Goal: Task Accomplishment & Management: Complete application form

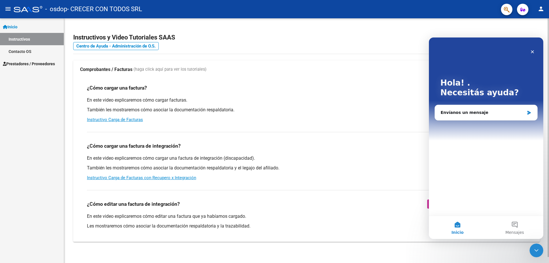
scroll to position [6, 0]
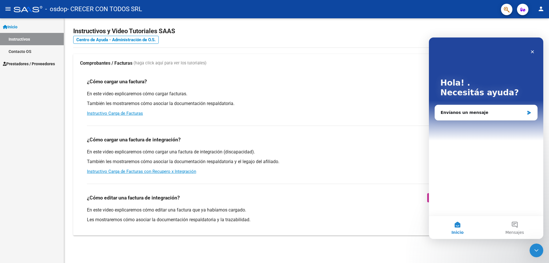
click at [45, 63] on span "Prestadores / Proveedores" at bounding box center [29, 64] width 52 height 6
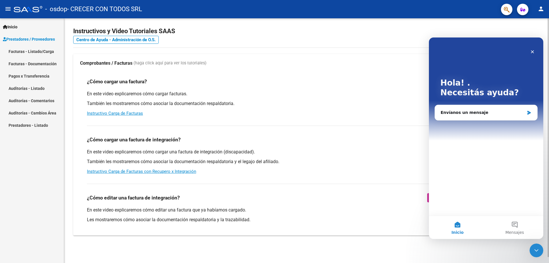
click at [167, 62] on span "(haga click aquí para ver los tutoriales)" at bounding box center [170, 63] width 73 height 6
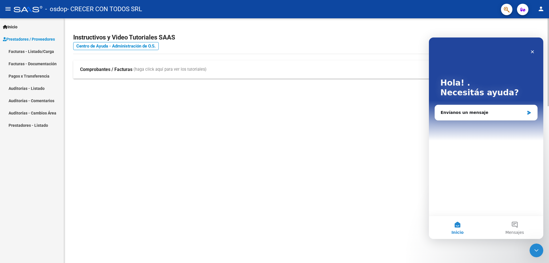
scroll to position [0, 0]
click at [534, 50] on icon "Cerrar" at bounding box center [533, 52] width 5 height 5
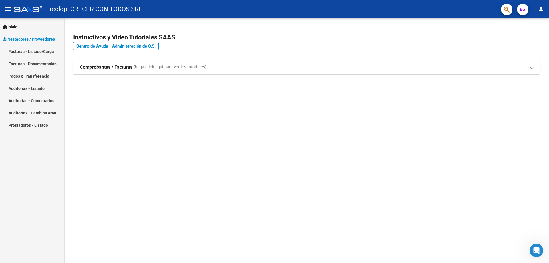
click at [170, 66] on span "(haga click aquí para ver los tutoriales)" at bounding box center [170, 67] width 73 height 6
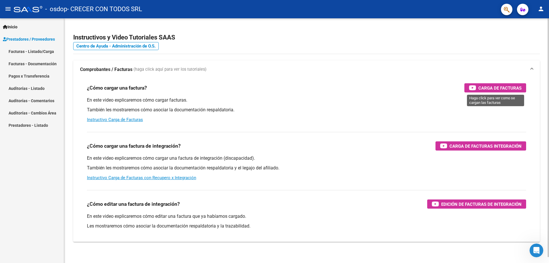
click at [488, 86] on span "Carga de Facturas" at bounding box center [500, 87] width 43 height 7
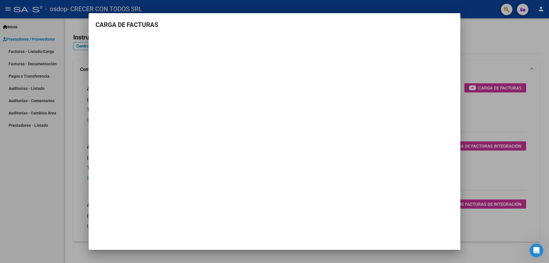
click at [453, 19] on mat-dialog-container "CARGA DE FACTURAS" at bounding box center [275, 131] width 372 height 237
drag, startPoint x: 453, startPoint y: 17, endPoint x: 474, endPoint y: 42, distance: 31.9
click at [474, 42] on div "CARGA DE FACTURAS" at bounding box center [274, 131] width 549 height 263
click at [26, 68] on div at bounding box center [274, 131] width 549 height 263
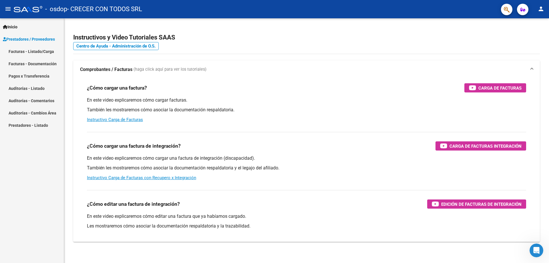
click at [41, 38] on span "Prestadores / Proveedores" at bounding box center [29, 39] width 52 height 6
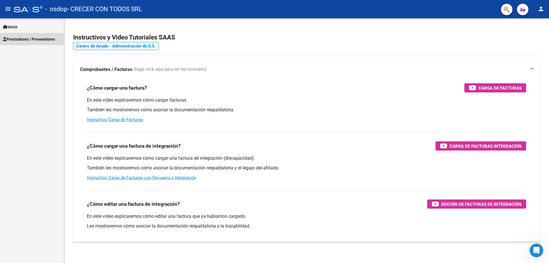
click at [41, 38] on span "Prestadores / Proveedores" at bounding box center [29, 39] width 52 height 6
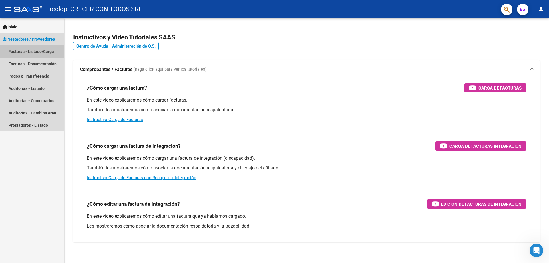
click at [37, 49] on link "Facturas - Listado/Carga" at bounding box center [32, 51] width 64 height 12
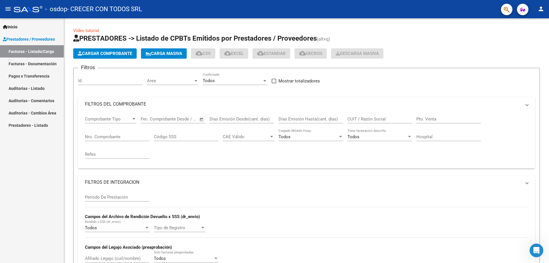
click at [125, 54] on span "Cargar Comprobante" at bounding box center [105, 53] width 54 height 5
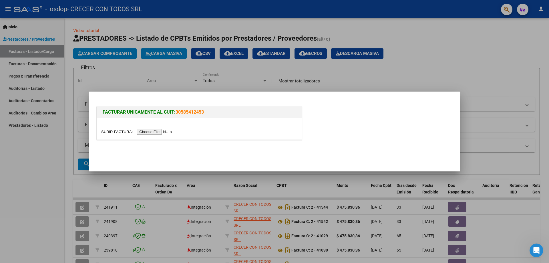
click at [158, 133] on input "file" at bounding box center [137, 132] width 72 height 6
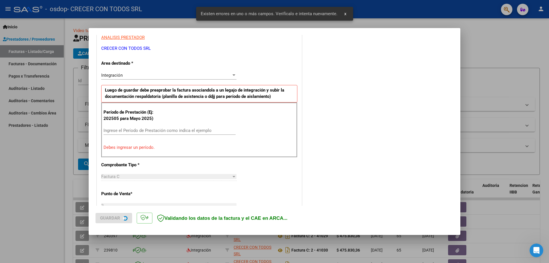
scroll to position [114, 0]
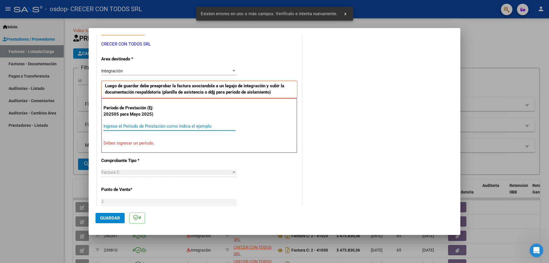
click at [156, 125] on input "Ingrese el Período de Prestación como indica el ejemplo" at bounding box center [170, 126] width 132 height 5
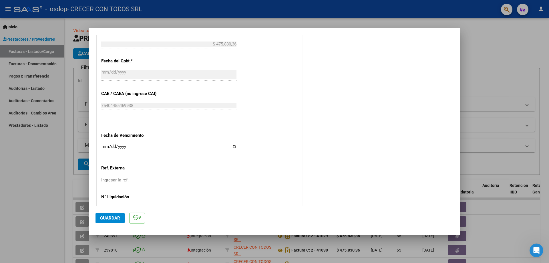
scroll to position [333, 0]
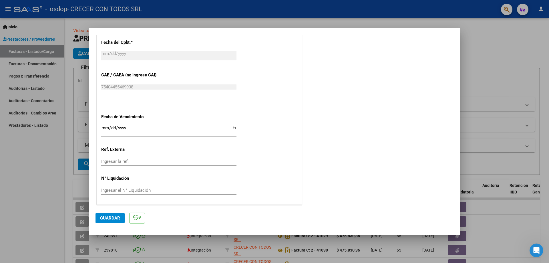
type input "202509"
click at [110, 217] on span "Guardar" at bounding box center [110, 218] width 20 height 5
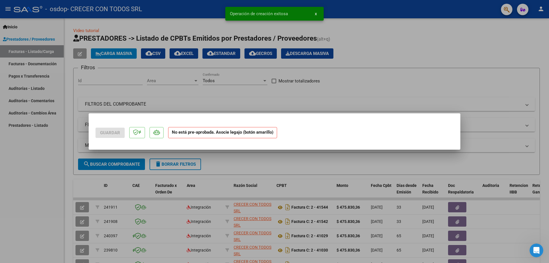
scroll to position [0, 0]
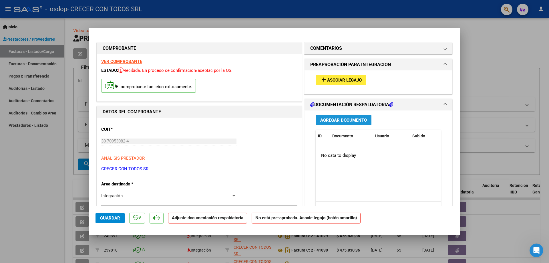
click at [347, 116] on button "Agregar Documento" at bounding box center [344, 120] width 56 height 11
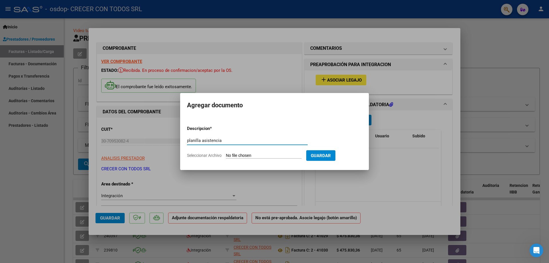
type input "planilla asistencia"
click at [275, 152] on form "Descripcion * planilla asistencia Escriba aquí una descripcion Seleccionar Arch…" at bounding box center [274, 142] width 175 height 42
click at [258, 157] on input "Seleccionar Archivo" at bounding box center [264, 155] width 76 height 5
type input "C:\fakepath\PA OSDOP [PERSON_NAME] [PERSON_NAME] GUIÑAZU T MAI.PDF"
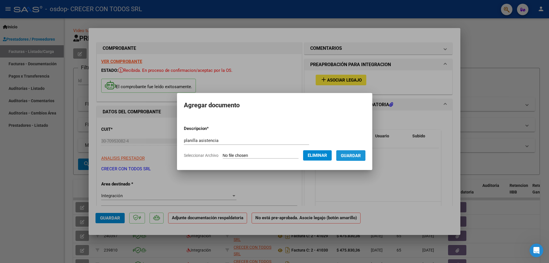
click at [360, 154] on span "Guardar" at bounding box center [351, 155] width 20 height 5
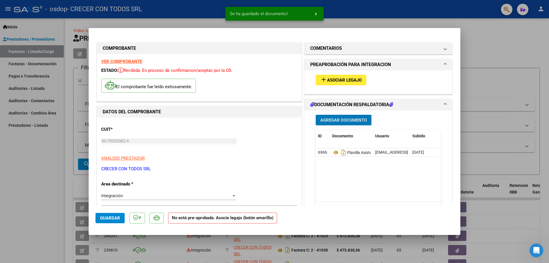
click at [342, 119] on span "Agregar Documento" at bounding box center [344, 120] width 47 height 5
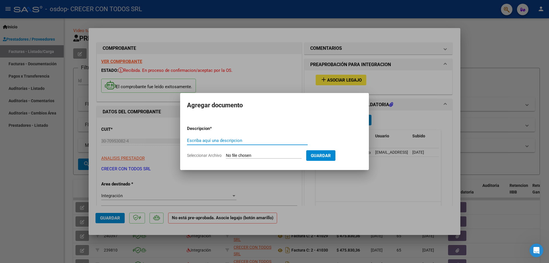
click at [224, 139] on input "Escriba aquí una descripcion" at bounding box center [247, 140] width 121 height 5
type input "i"
type input "Informe"
click at [268, 153] on input "Seleccionar Archivo" at bounding box center [264, 155] width 76 height 5
type input "C:\fakepath\INF OSDOP [PERSON_NAME] [PERSON_NAME] GUIÑAZU T.PDF"
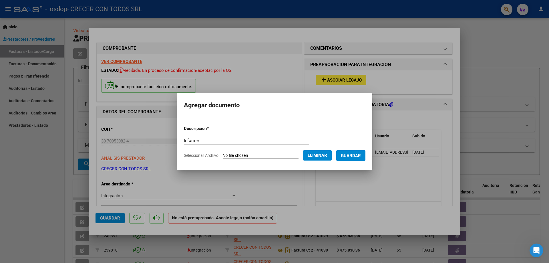
click at [361, 154] on span "Guardar" at bounding box center [351, 155] width 20 height 5
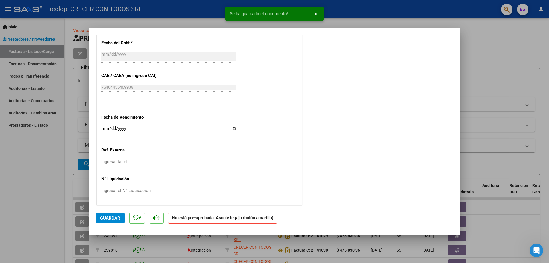
scroll to position [326, 0]
click at [114, 217] on span "Guardar" at bounding box center [110, 218] width 20 height 5
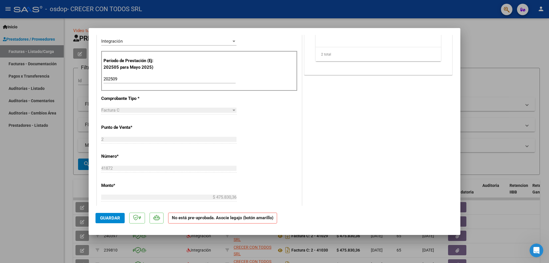
scroll to position [0, 0]
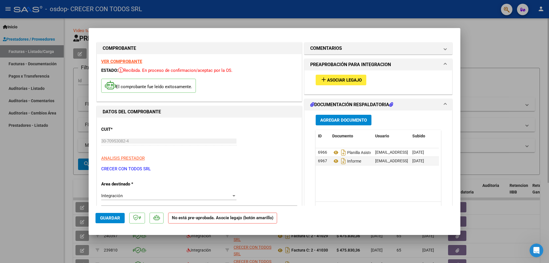
drag, startPoint x: 505, startPoint y: 39, endPoint x: 497, endPoint y: 46, distance: 10.2
click at [505, 39] on div at bounding box center [274, 131] width 549 height 263
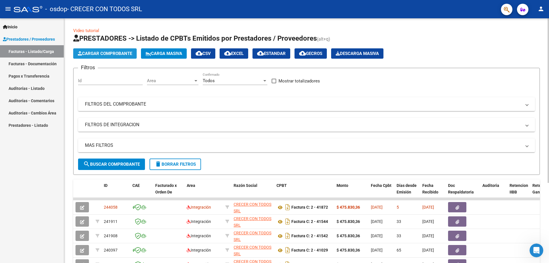
click at [113, 52] on span "Cargar Comprobante" at bounding box center [105, 53] width 54 height 5
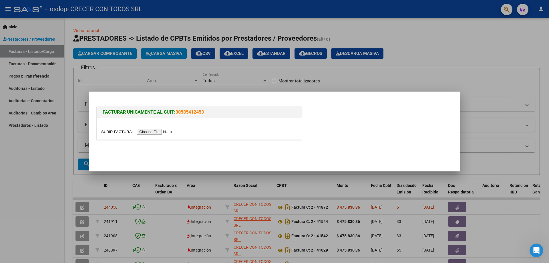
click at [160, 133] on input "file" at bounding box center [137, 132] width 72 height 6
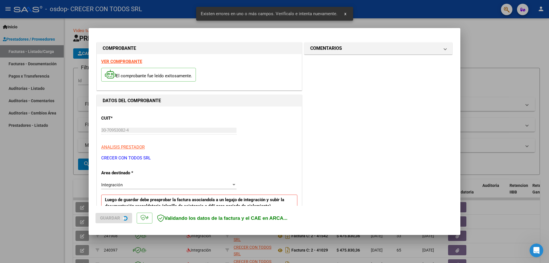
scroll to position [103, 0]
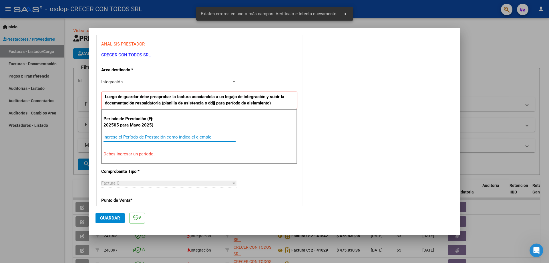
click at [181, 136] on input "Ingrese el Período de Prestación como indica el ejemplo" at bounding box center [170, 137] width 132 height 5
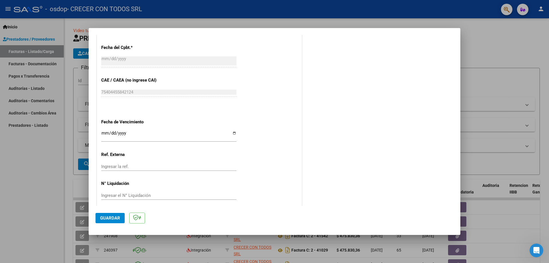
scroll to position [333, 0]
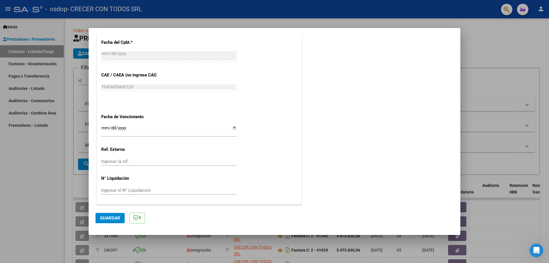
type input "202509"
click at [106, 218] on span "Guardar" at bounding box center [110, 218] width 20 height 5
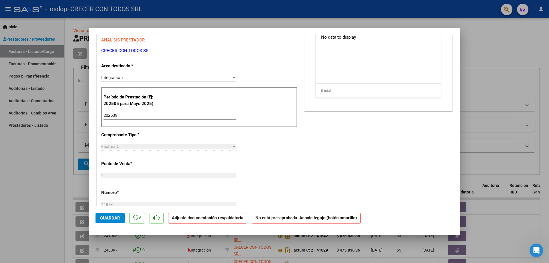
scroll to position [0, 0]
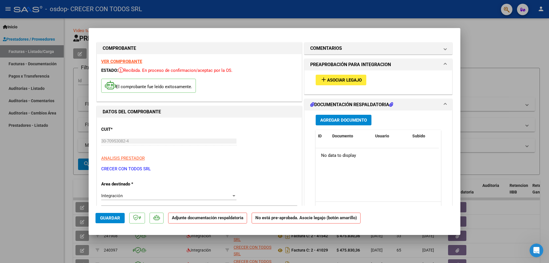
click at [343, 103] on h1 "DOCUMENTACIÓN RESPALDATORIA" at bounding box center [352, 104] width 83 height 7
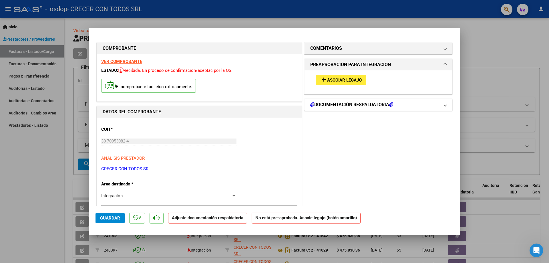
click at [333, 102] on h1 "DOCUMENTACIÓN RESPALDATORIA" at bounding box center [352, 104] width 83 height 7
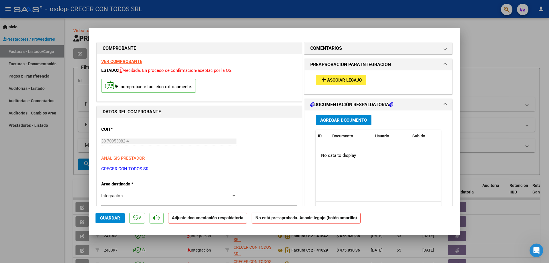
click at [334, 119] on span "Agregar Documento" at bounding box center [344, 120] width 47 height 5
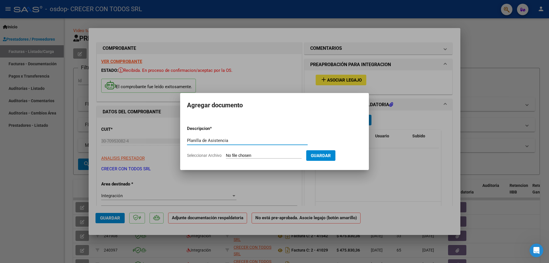
type input "Planilla de Asistencia"
click at [262, 155] on input "Seleccionar Archivo" at bounding box center [264, 155] width 76 height 5
type input "C:\fakepath\PA OSDOP REDONDO [PERSON_NAME] [DATE].pdf"
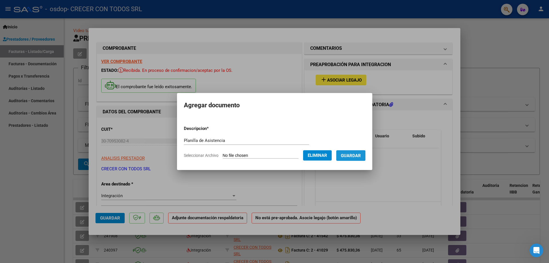
click at [361, 153] on span "Guardar" at bounding box center [351, 155] width 20 height 5
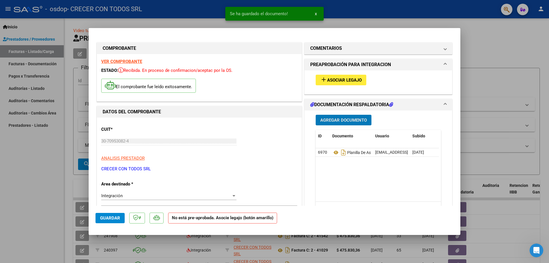
click at [338, 119] on span "Agregar Documento" at bounding box center [344, 120] width 47 height 5
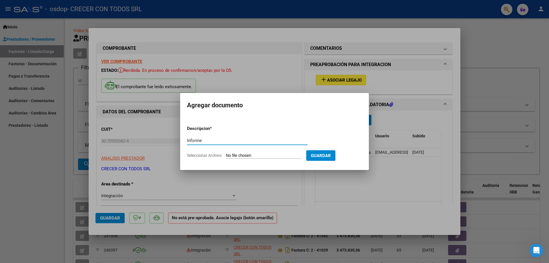
type input "Informe"
click at [268, 154] on input "Seleccionar Archivo" at bounding box center [264, 155] width 76 height 5
type input "C:\fakepath\INF OSDOP REDONDO [PERSON_NAME] [DATE].pdf"
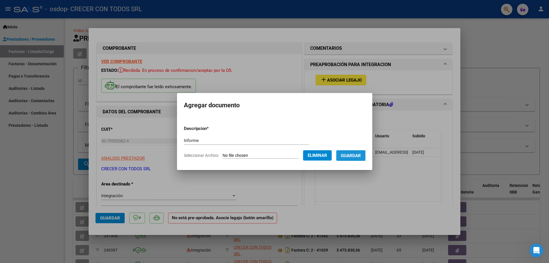
click at [360, 157] on span "Guardar" at bounding box center [351, 155] width 20 height 5
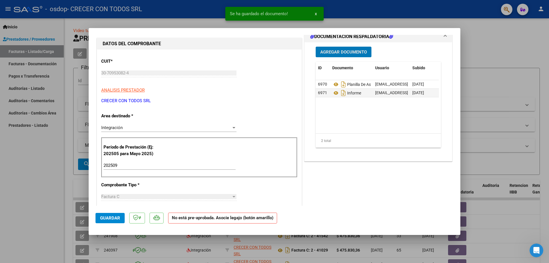
scroll to position [86, 0]
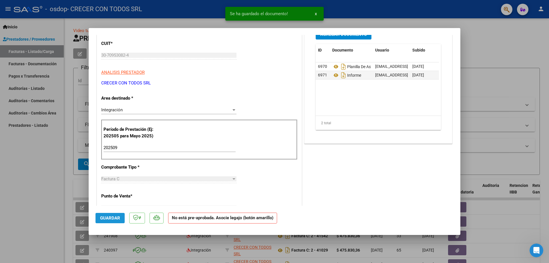
click at [114, 218] on span "Guardar" at bounding box center [110, 218] width 20 height 5
click at [315, 13] on button "x" at bounding box center [316, 14] width 11 height 10
click at [510, 35] on div at bounding box center [274, 131] width 549 height 263
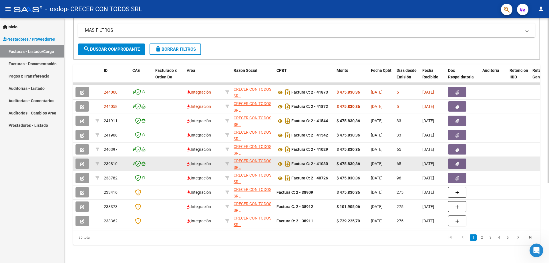
scroll to position [119, 0]
